Goal: Task Accomplishment & Management: Manage account settings

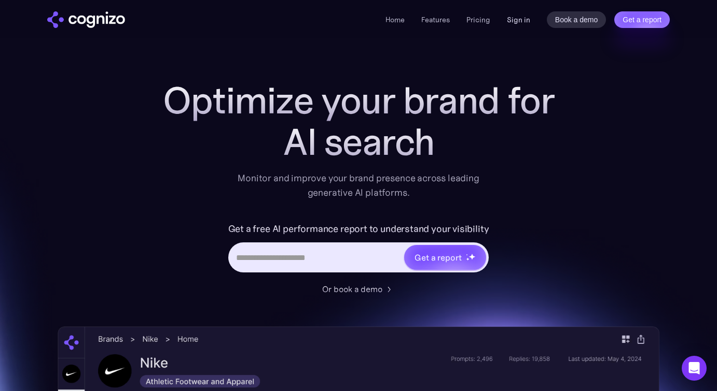
click at [518, 19] on link "Sign in" at bounding box center [518, 19] width 23 height 12
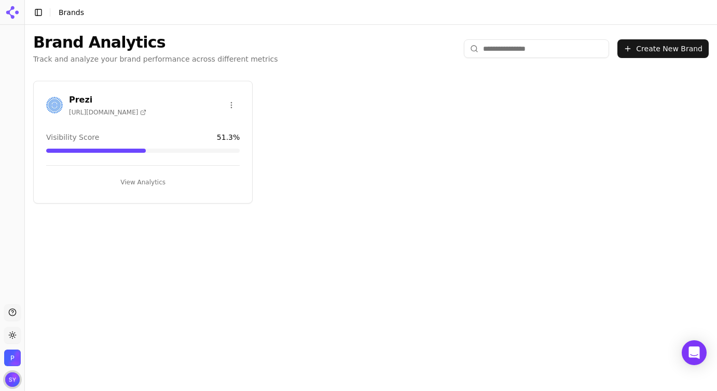
click at [15, 376] on img "Open user button" at bounding box center [12, 380] width 15 height 15
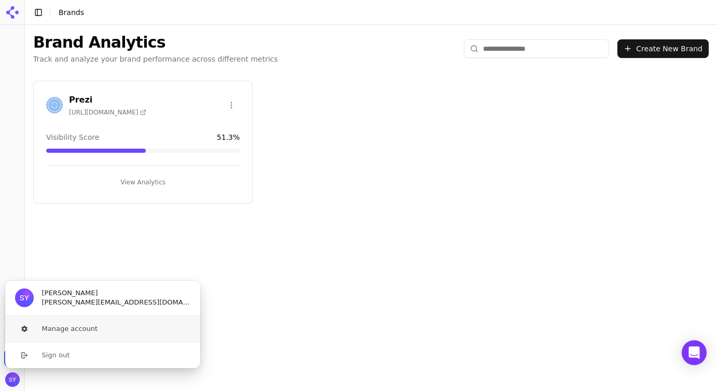
click at [73, 330] on button "Manage account" at bounding box center [103, 329] width 196 height 26
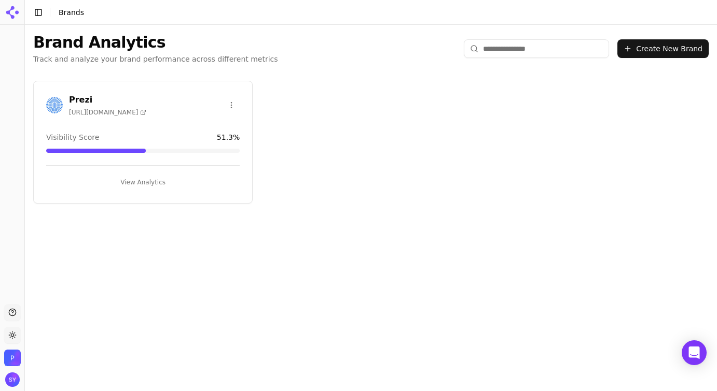
click at [11, 356] on img "Open organization switcher" at bounding box center [12, 358] width 17 height 17
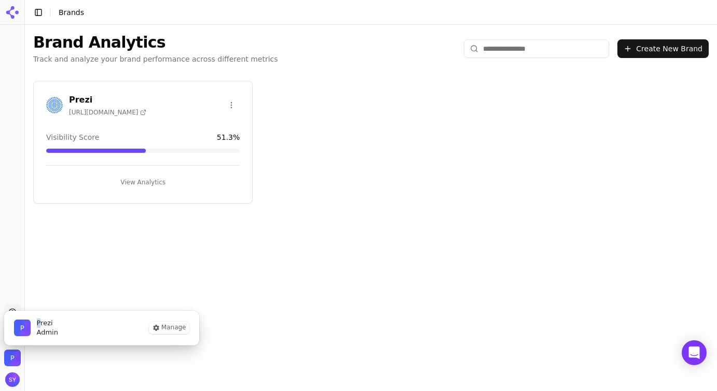
click at [38, 322] on span "Prezi" at bounding box center [47, 323] width 21 height 9
click at [162, 332] on button "Manage" at bounding box center [169, 328] width 40 height 12
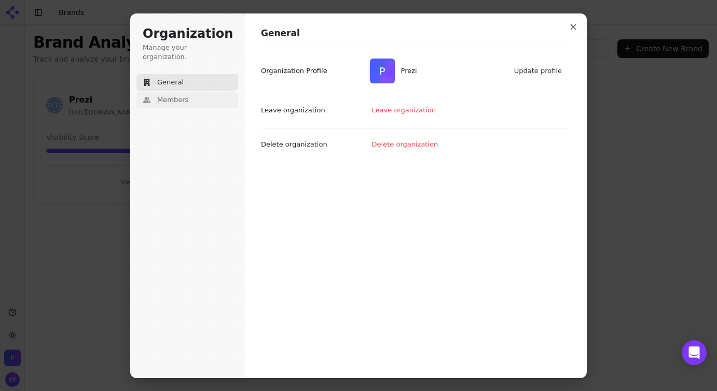
click at [205, 92] on button "Members" at bounding box center [187, 100] width 102 height 17
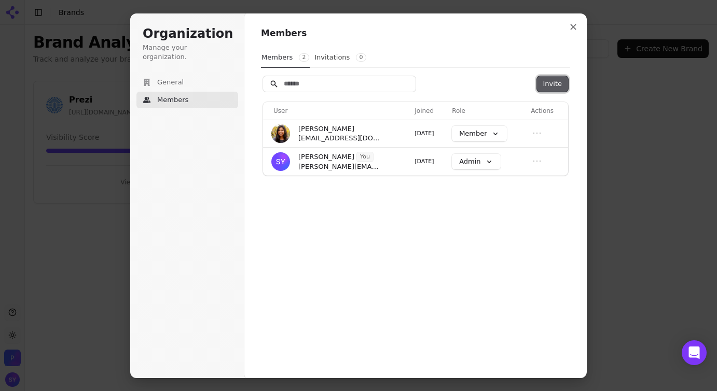
click at [550, 90] on button "Invite" at bounding box center [552, 84] width 31 height 16
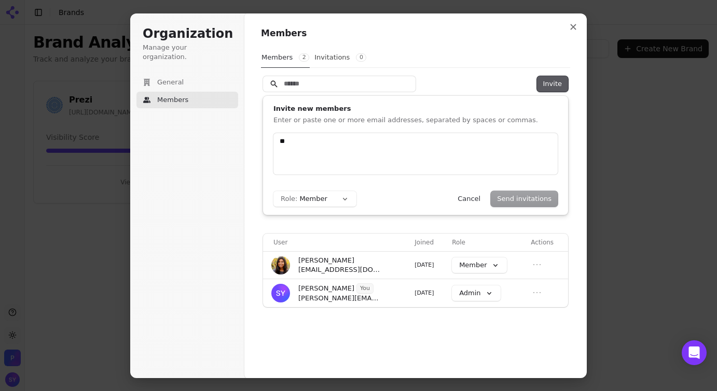
type input "*"
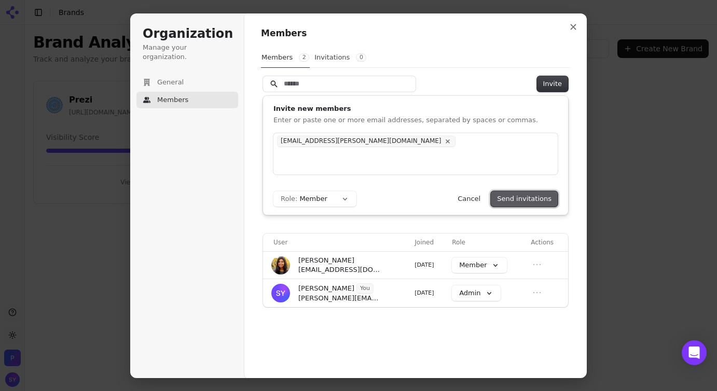
click at [525, 201] on button "Send invitations" at bounding box center [523, 199] width 67 height 16
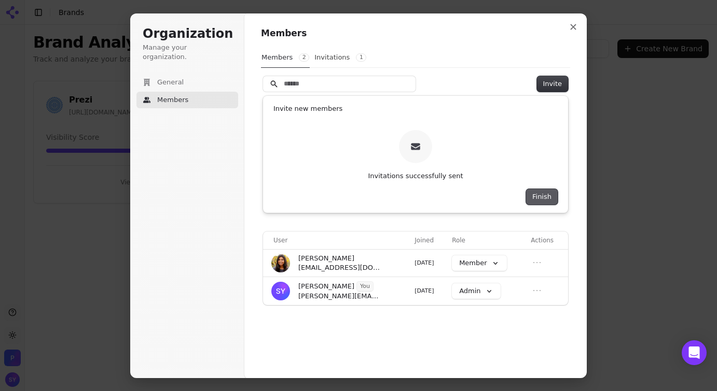
click at [538, 197] on button "Finish" at bounding box center [542, 197] width 32 height 16
